Goal: Navigation & Orientation: Find specific page/section

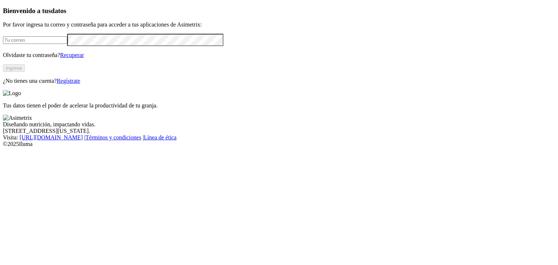
type input "[PERSON_NAME][EMAIL_ADDRESS][DOMAIN_NAME]"
click at [25, 72] on button "Ingresa" at bounding box center [14, 68] width 22 height 8
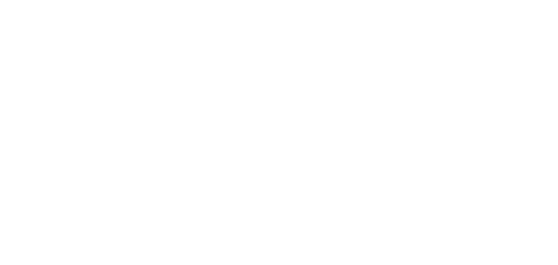
drag, startPoint x: 477, startPoint y: 51, endPoint x: 483, endPoint y: 57, distance: 8.5
